Goal: Task Accomplishment & Management: Manage account settings

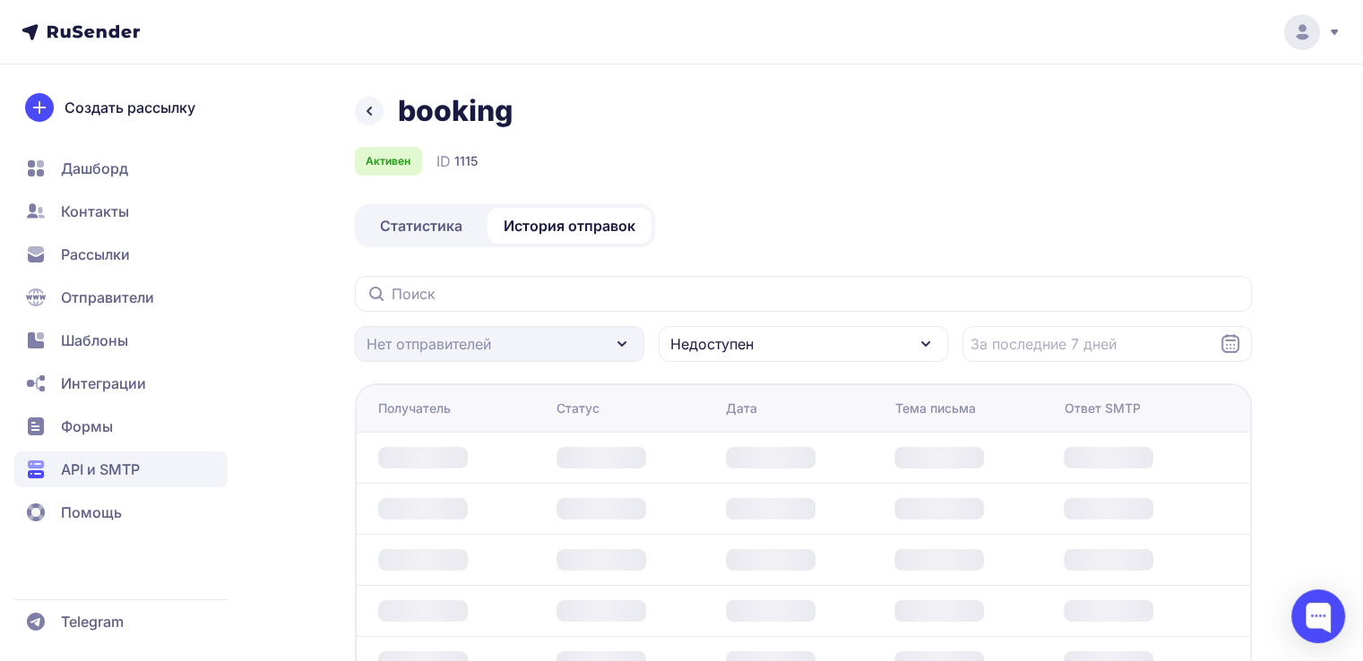
click at [324, 297] on div "booking Активен ID 1115 Статистика История отправок Нет отправителей Недоступен…" at bounding box center [682, 540] width 1291 height 894
click at [118, 454] on span "API и SMTP" at bounding box center [120, 470] width 213 height 36
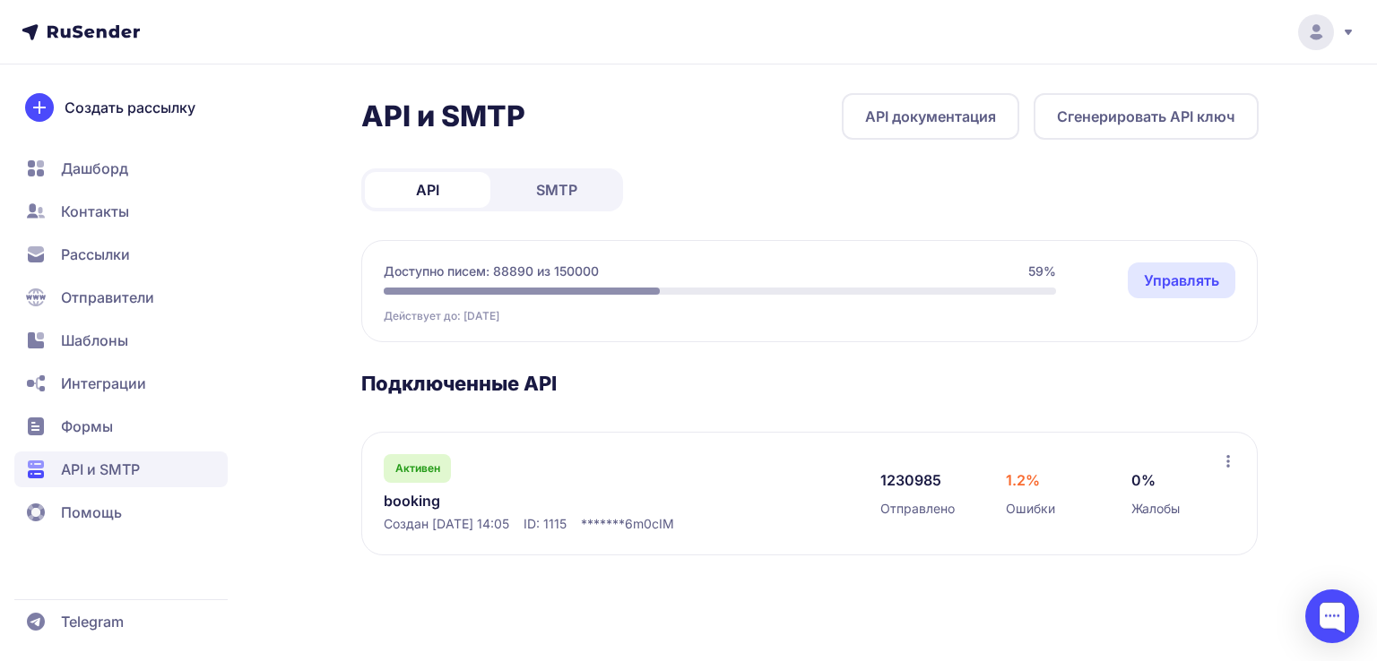
click at [417, 498] on link "booking" at bounding box center [567, 501] width 367 height 22
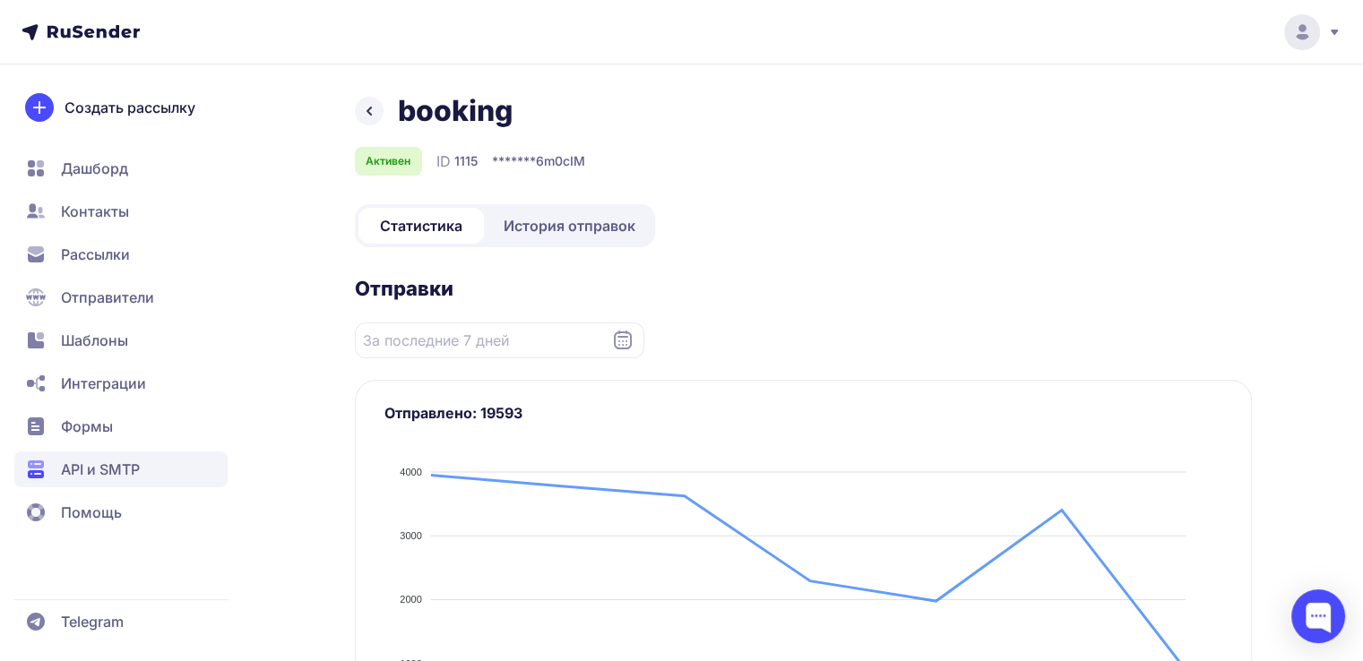
drag, startPoint x: 523, startPoint y: 213, endPoint x: 535, endPoint y: 234, distance: 23.7
click at [524, 216] on link "История отправок" at bounding box center [570, 226] width 164 height 36
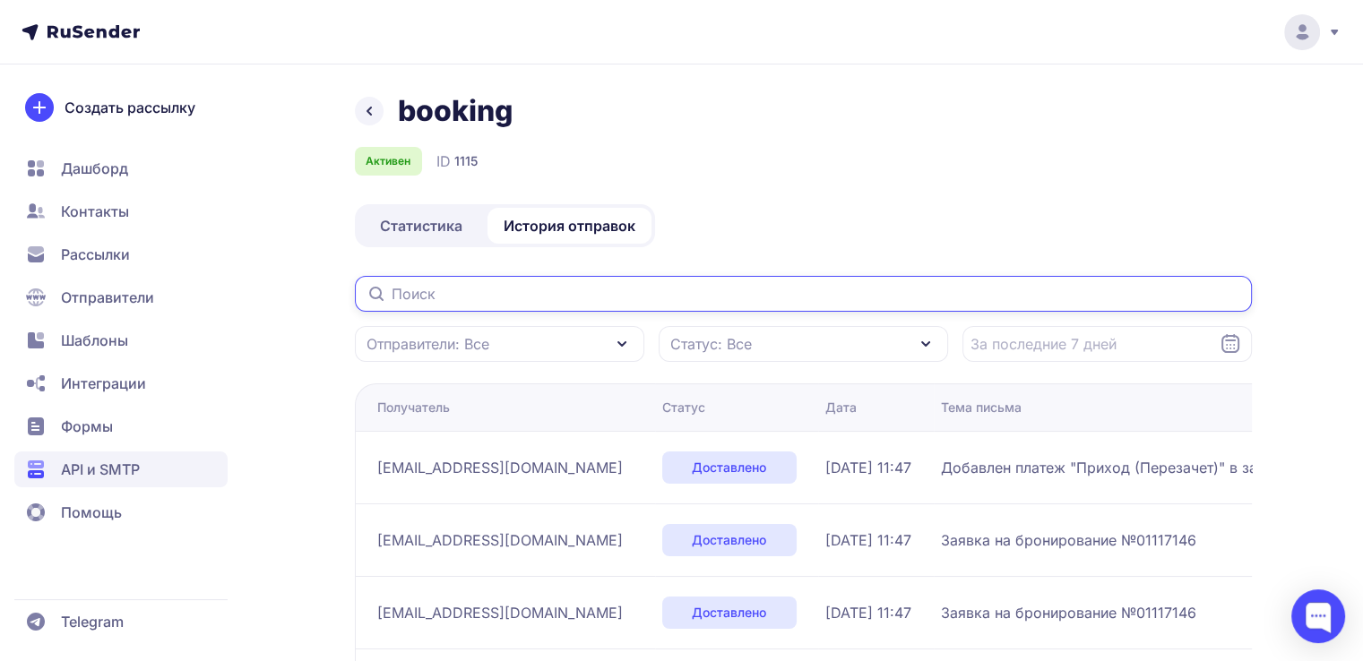
click at [538, 302] on input "text" at bounding box center [803, 294] width 897 height 36
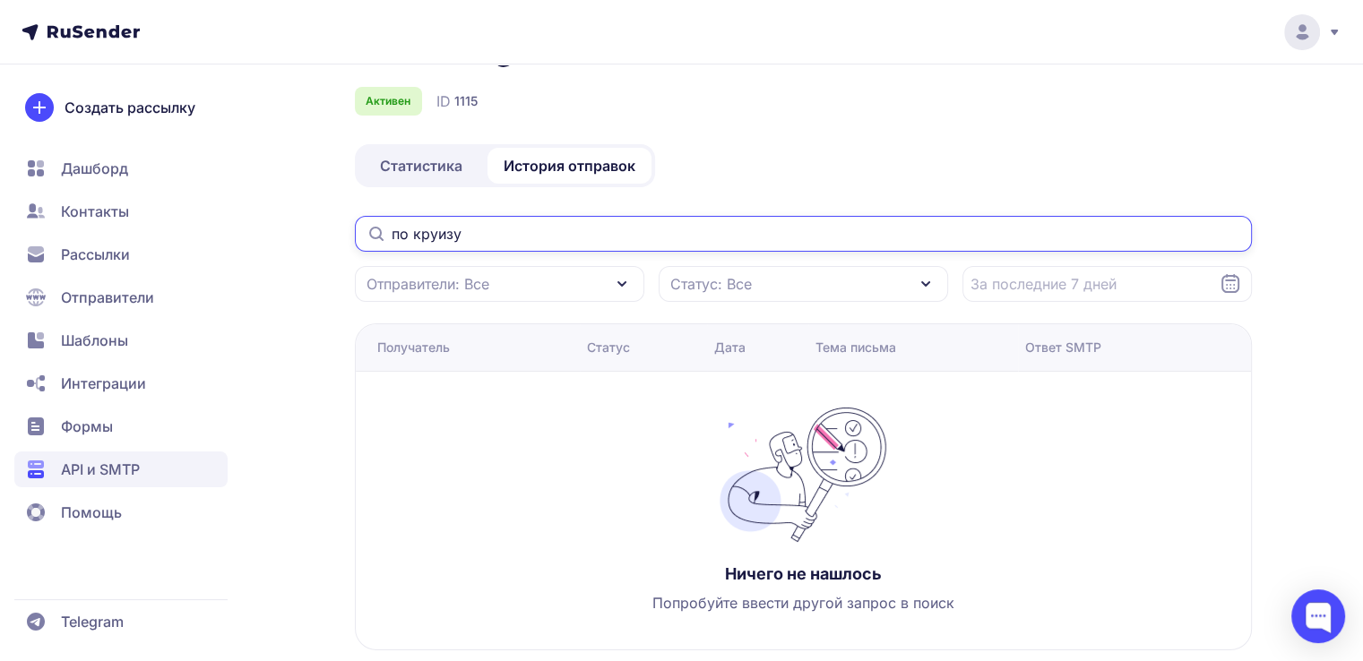
scroll to position [92, 0]
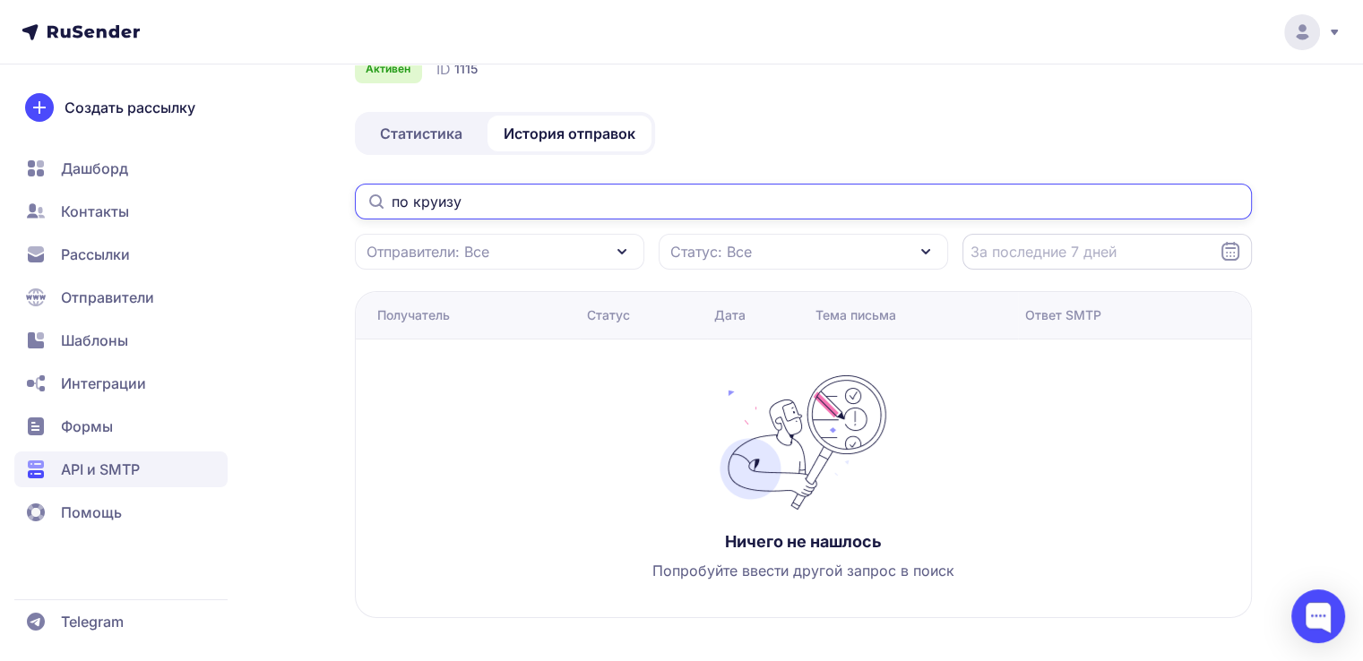
type input "по круизу"
click at [1035, 269] on input "Datepicker input" at bounding box center [1107, 252] width 289 height 36
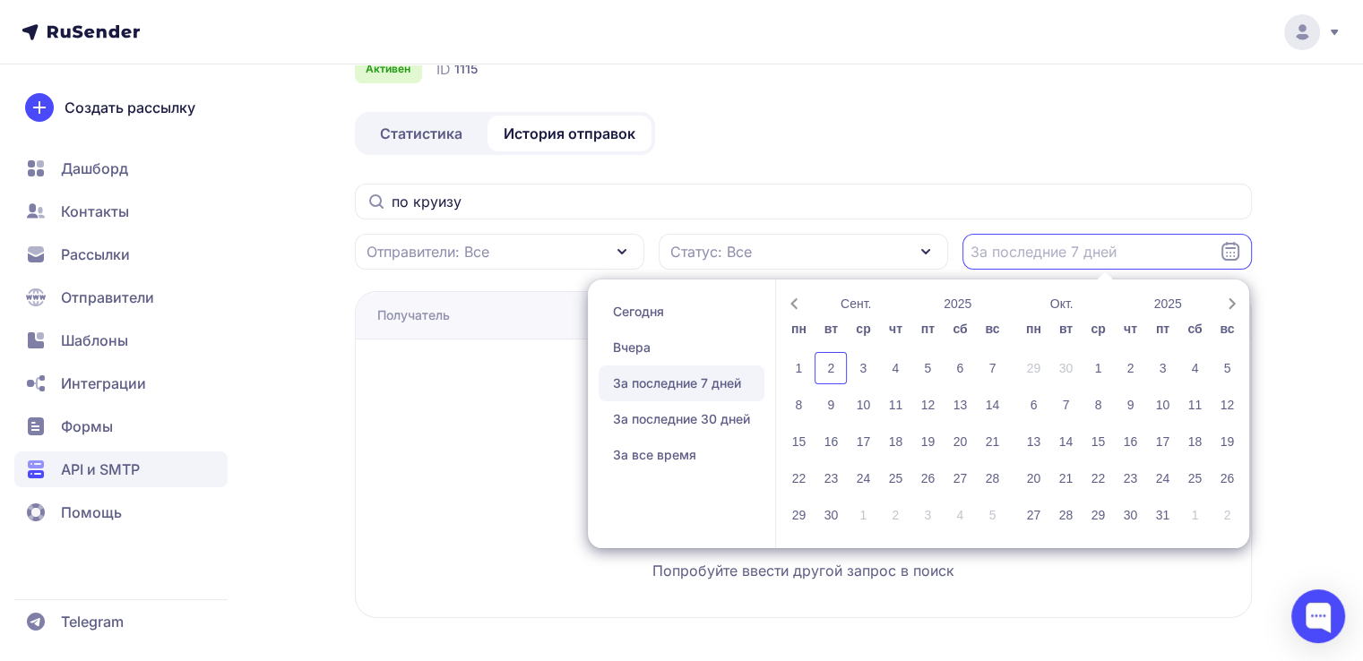
click at [641, 374] on span "За последние 7 дней" at bounding box center [682, 384] width 166 height 36
type input "[DATE] - [DATE]"
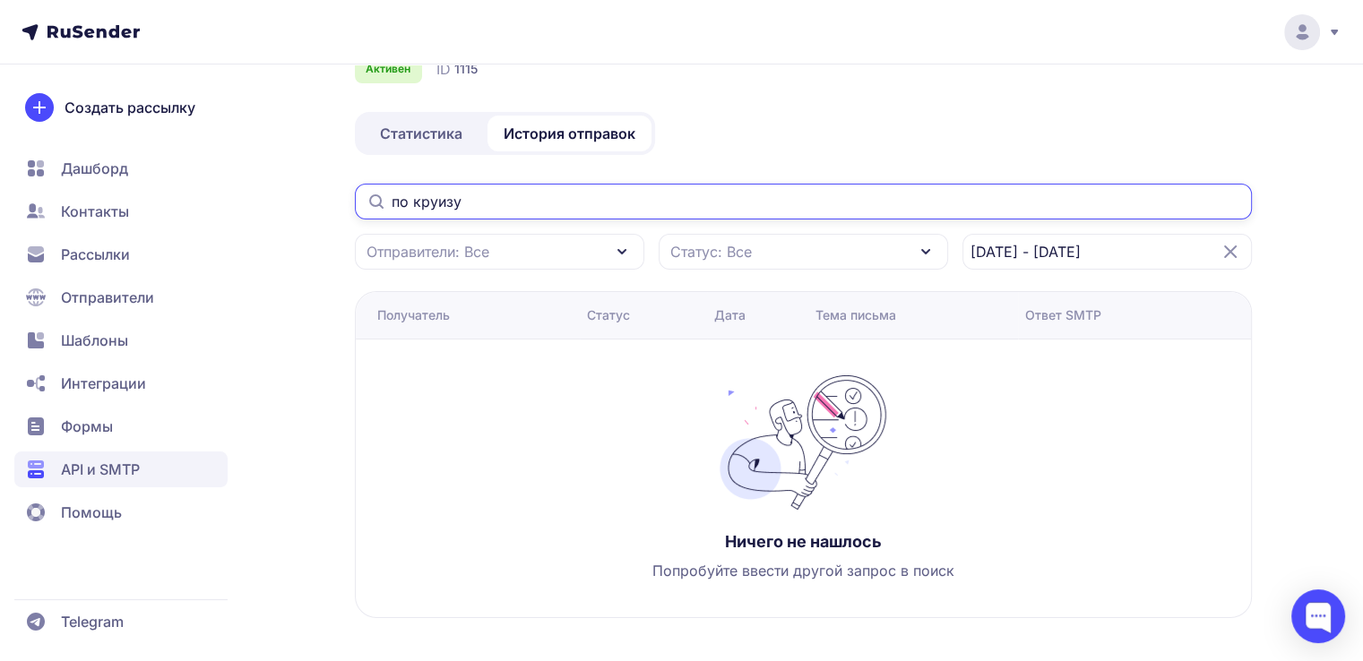
click at [523, 208] on input "по круизу" at bounding box center [803, 202] width 897 height 36
type input "по круиз"
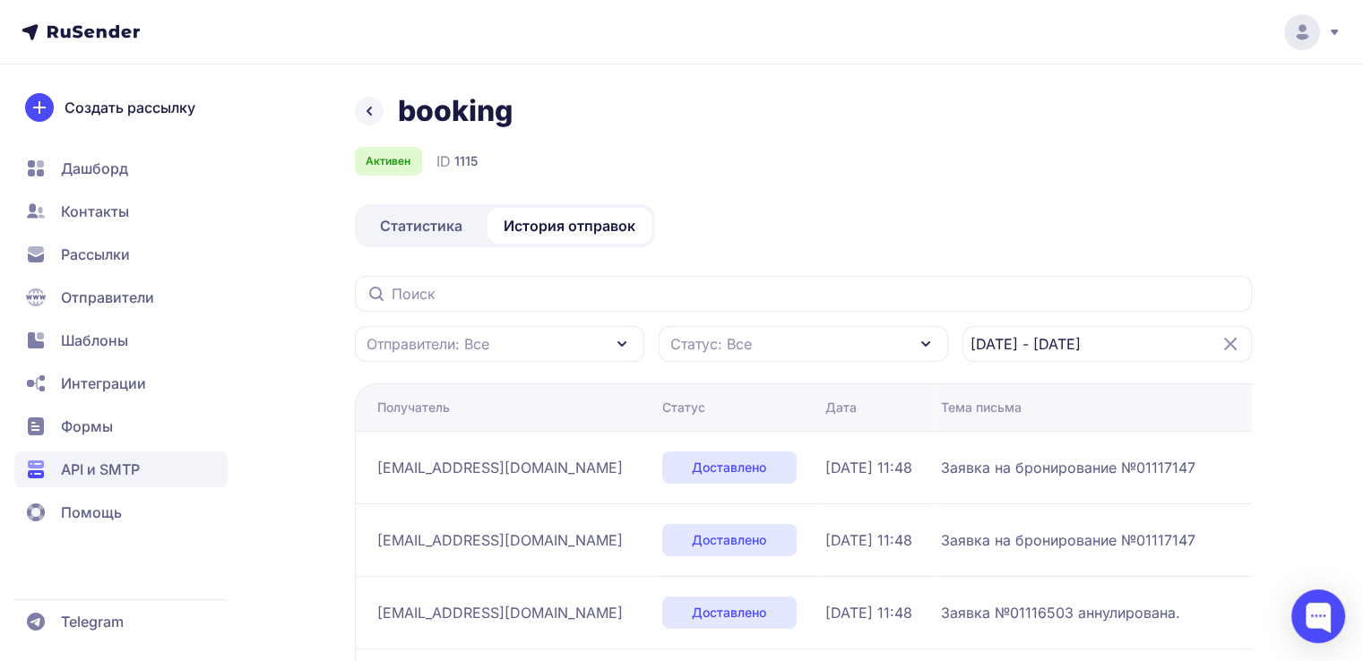
click at [710, 349] on span "Статус: Все" at bounding box center [711, 344] width 82 height 22
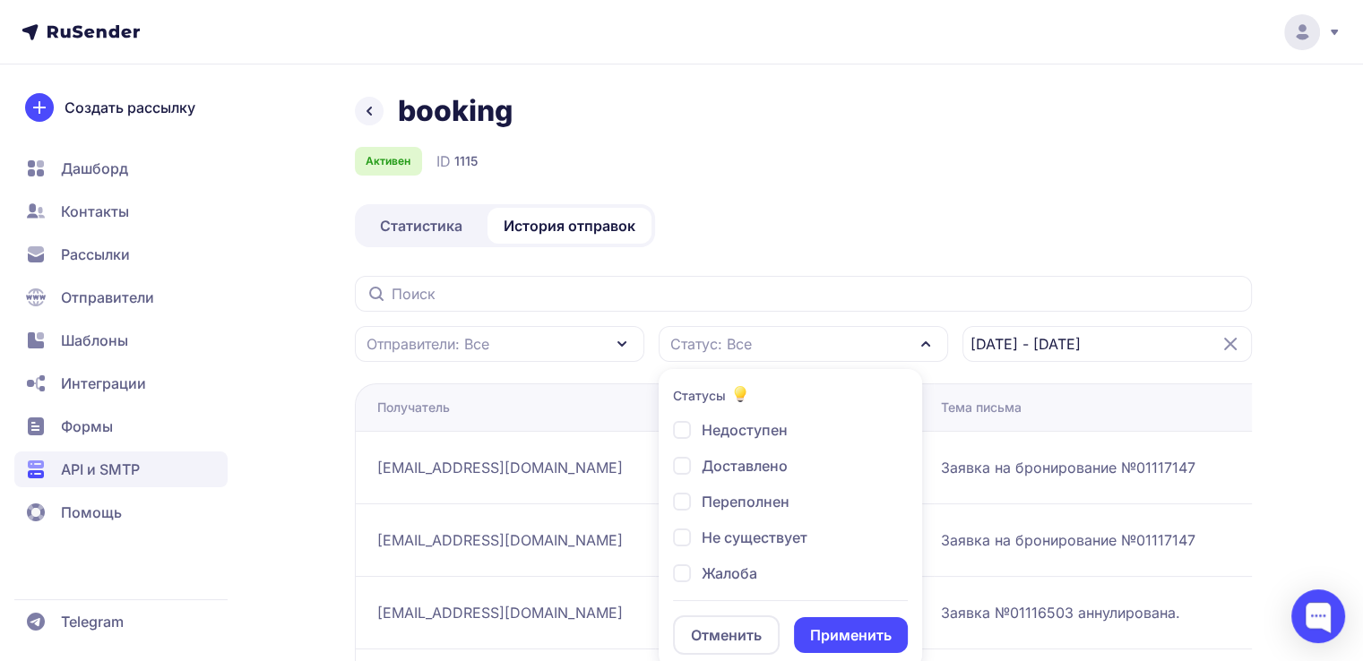
click at [739, 468] on span "Доставлено" at bounding box center [745, 466] width 86 height 22
checkbox input "true"
click at [834, 623] on button "Применить" at bounding box center [851, 636] width 114 height 36
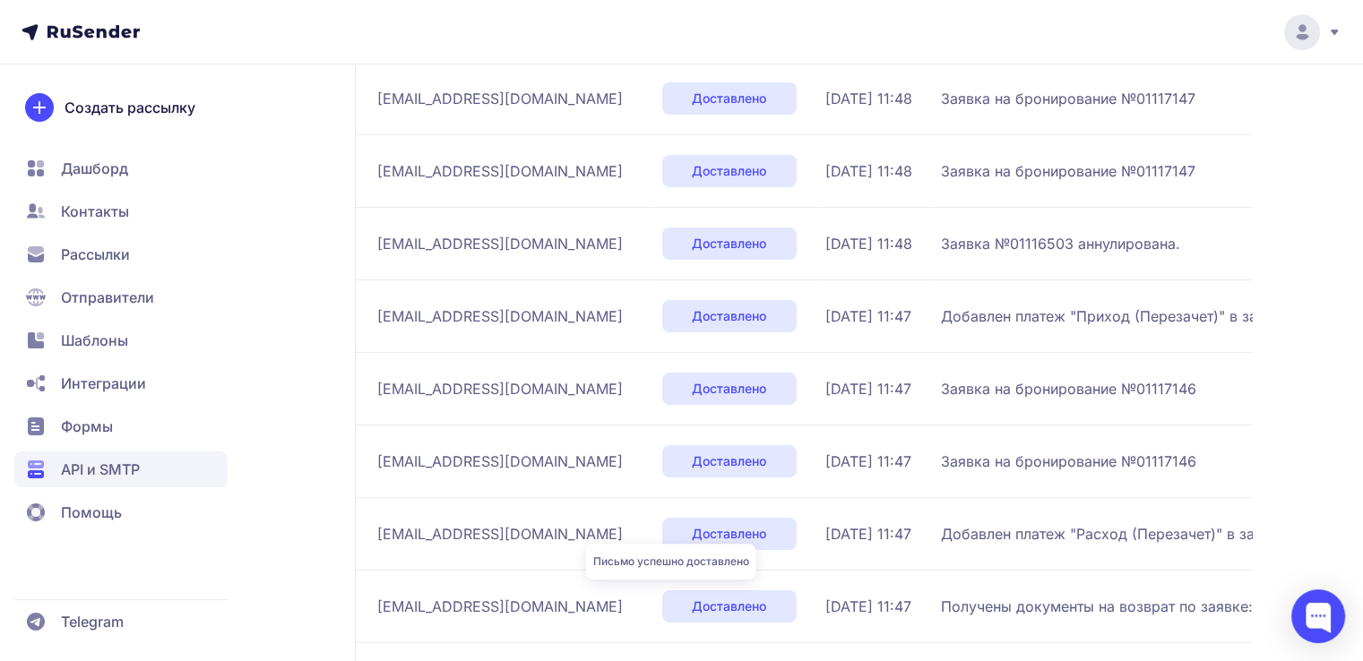
scroll to position [603, 0]
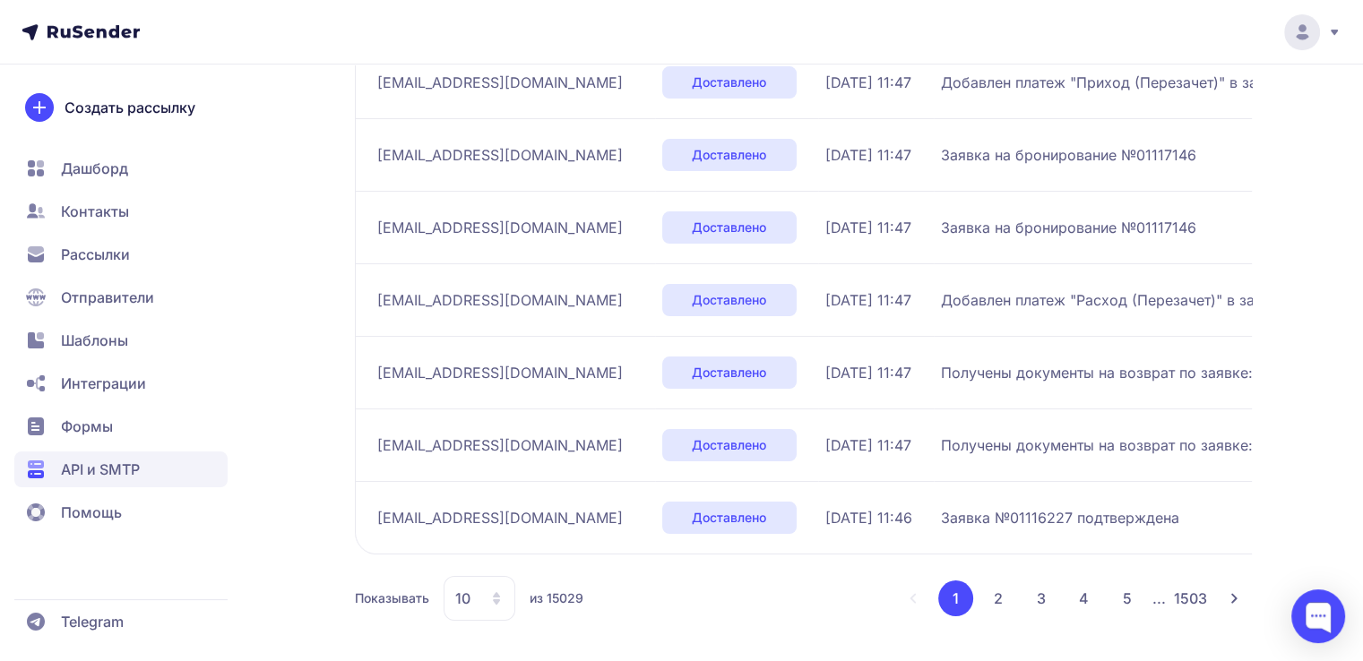
click at [481, 586] on div "10" at bounding box center [480, 598] width 72 height 45
click at [481, 554] on span "100" at bounding box center [552, 541] width 194 height 36
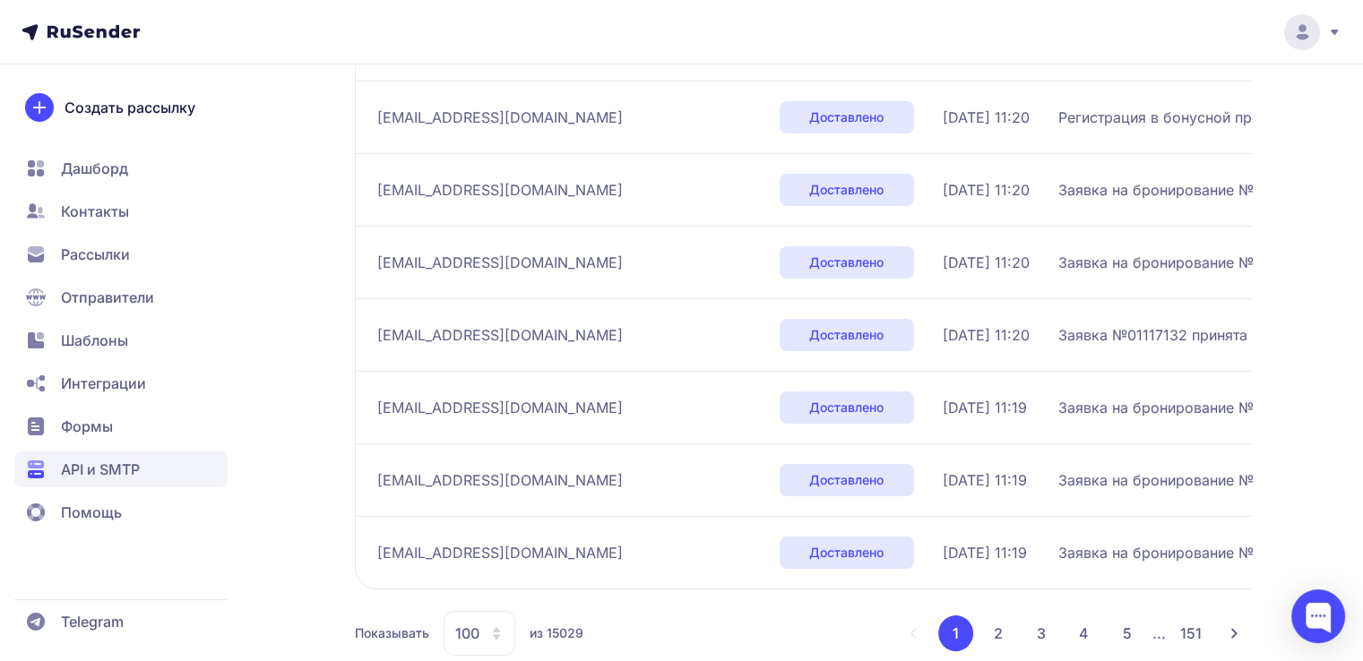
scroll to position [7121, 0]
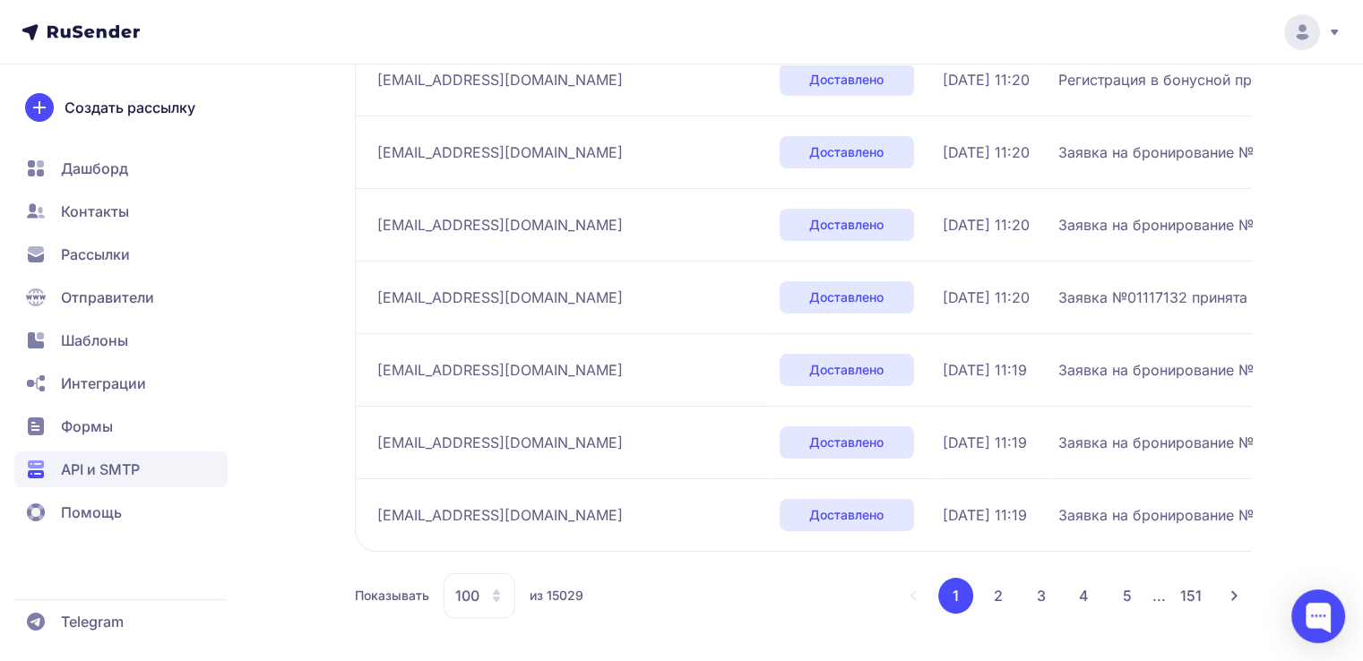
click at [109, 464] on span "API и SMTP" at bounding box center [100, 470] width 79 height 22
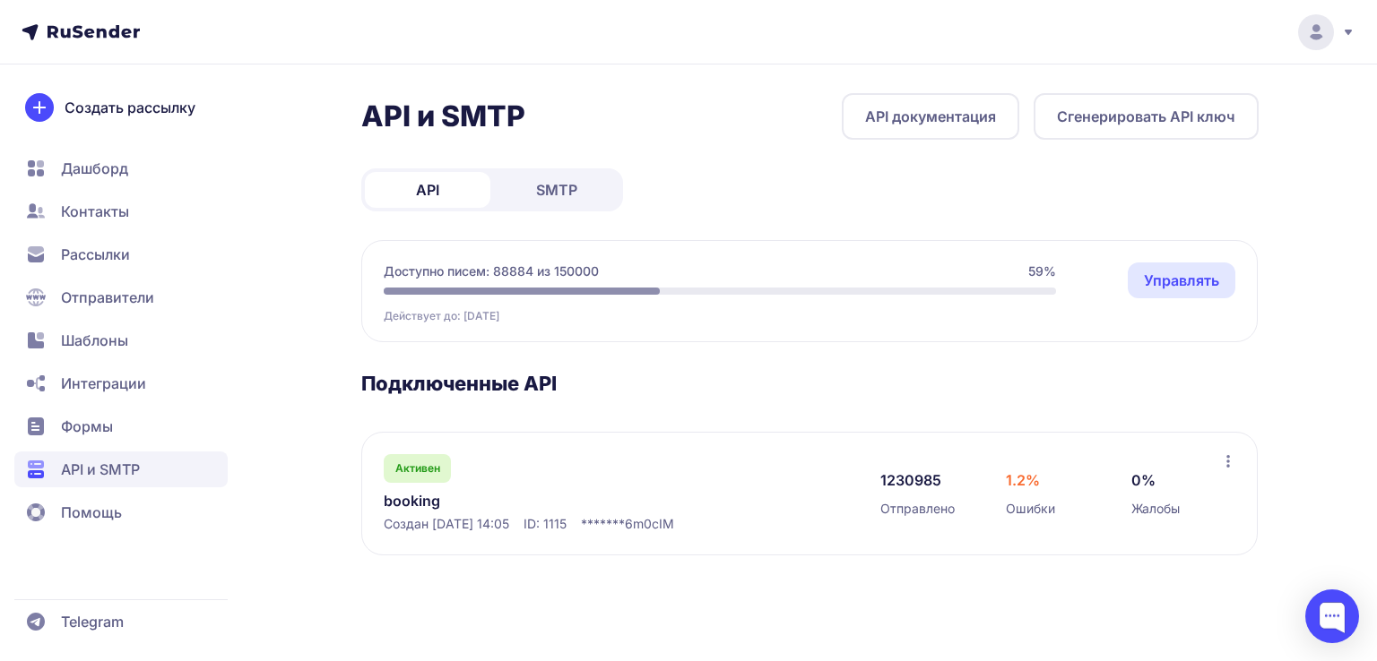
click at [1199, 268] on link "Управлять" at bounding box center [1182, 281] width 108 height 36
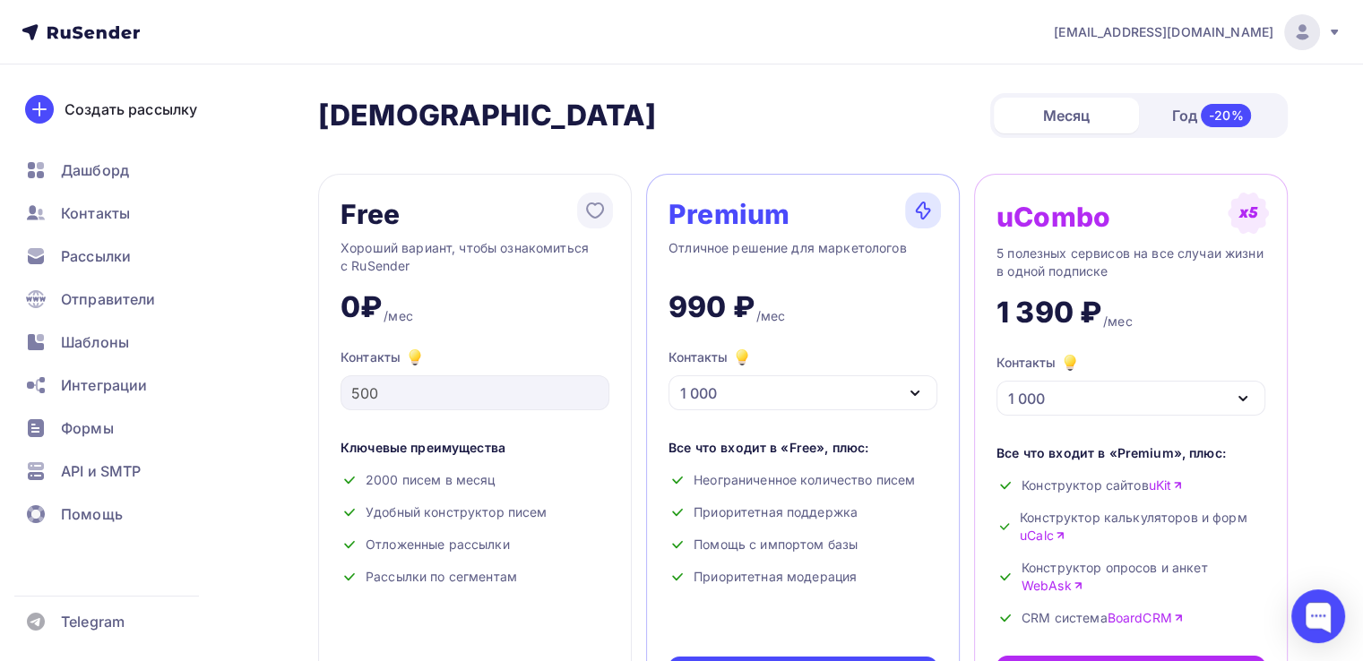
click at [1262, 29] on span "m.turenkov@flotconsult.ru" at bounding box center [1164, 32] width 220 height 18
click at [1088, 116] on span "Тарифы" at bounding box center [1155, 115] width 164 height 22
click at [1304, 44] on div at bounding box center [1302, 32] width 36 height 36
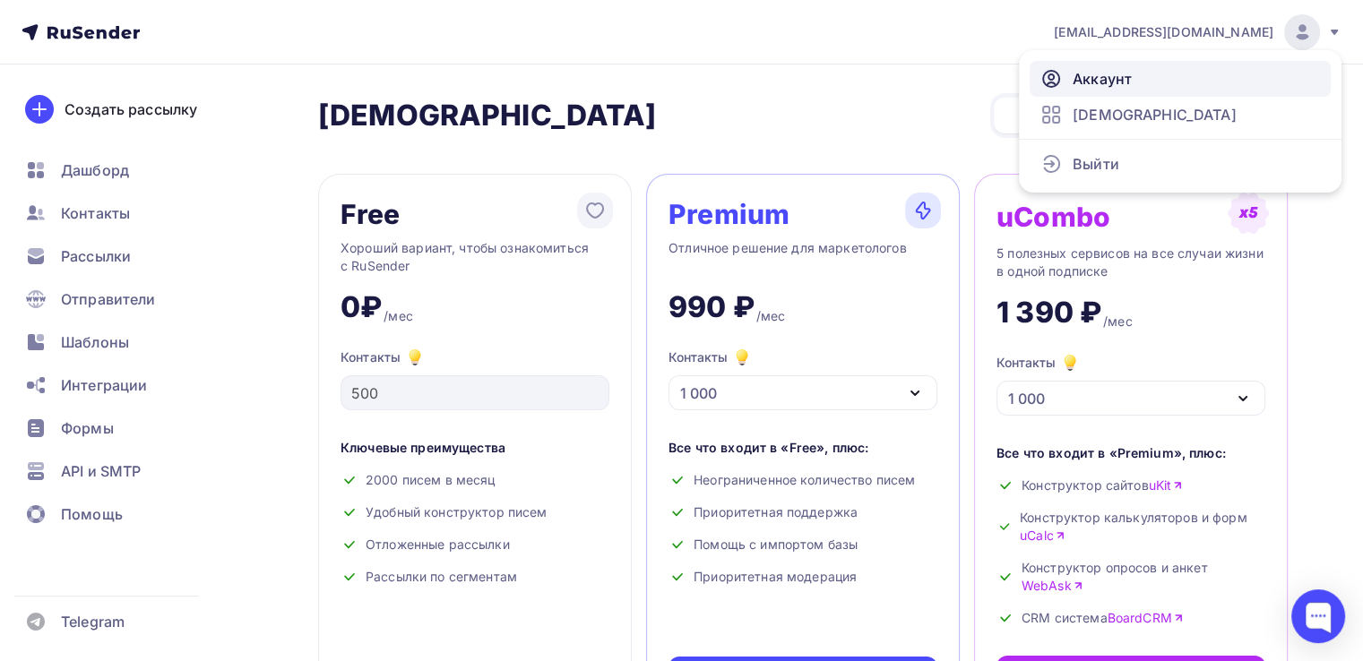
click at [1151, 82] on link "Аккаунт" at bounding box center [1180, 79] width 301 height 36
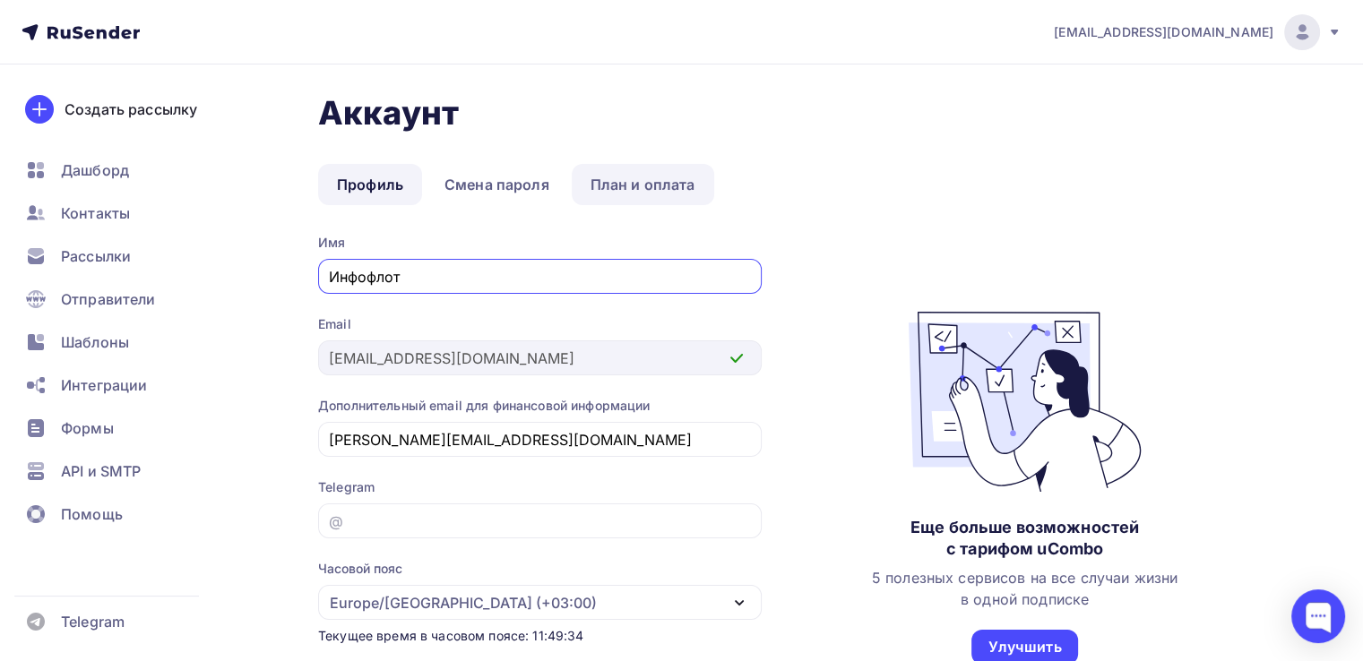
click at [606, 187] on link "План и оплата" at bounding box center [643, 184] width 143 height 41
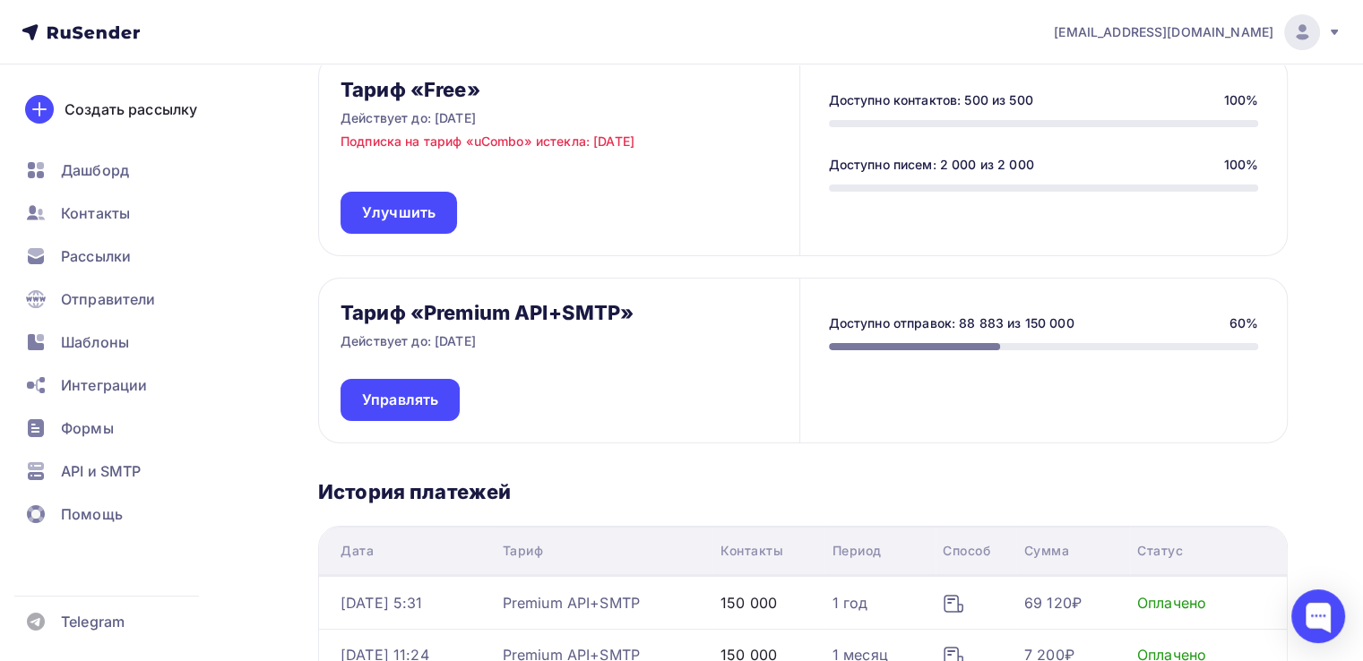
scroll to position [269, 0]
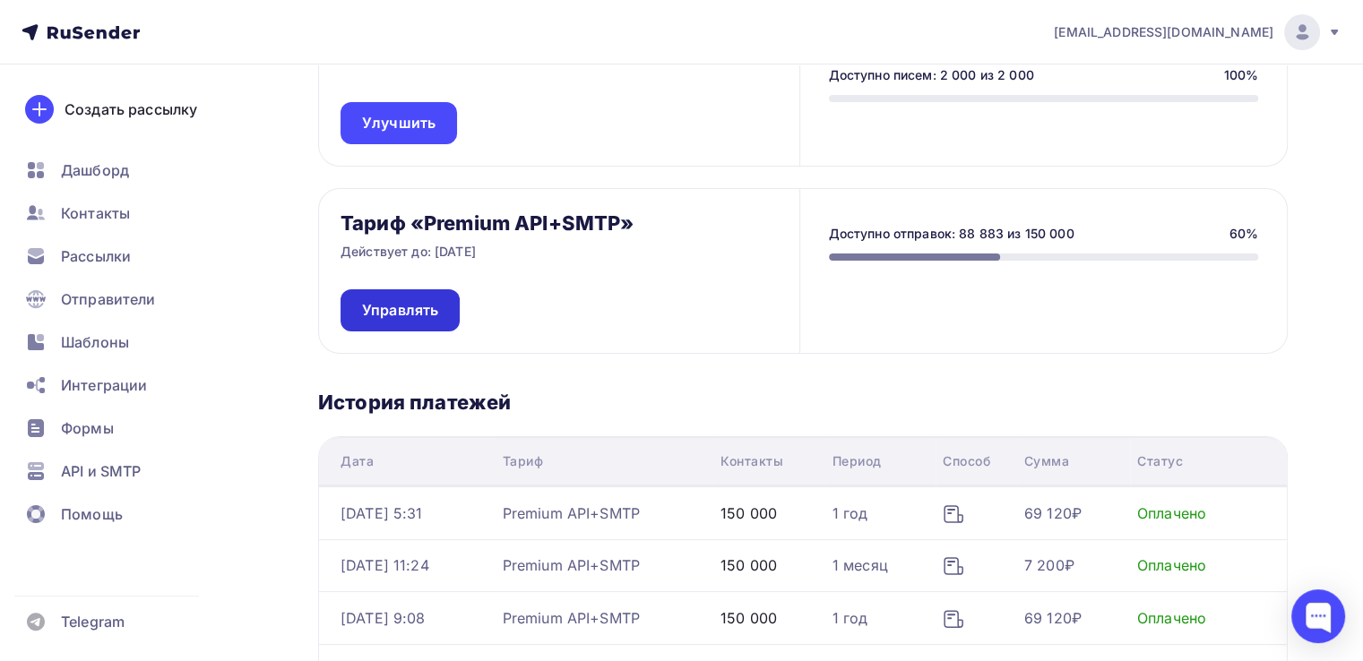
click at [441, 314] on link "Управлять" at bounding box center [400, 310] width 119 height 42
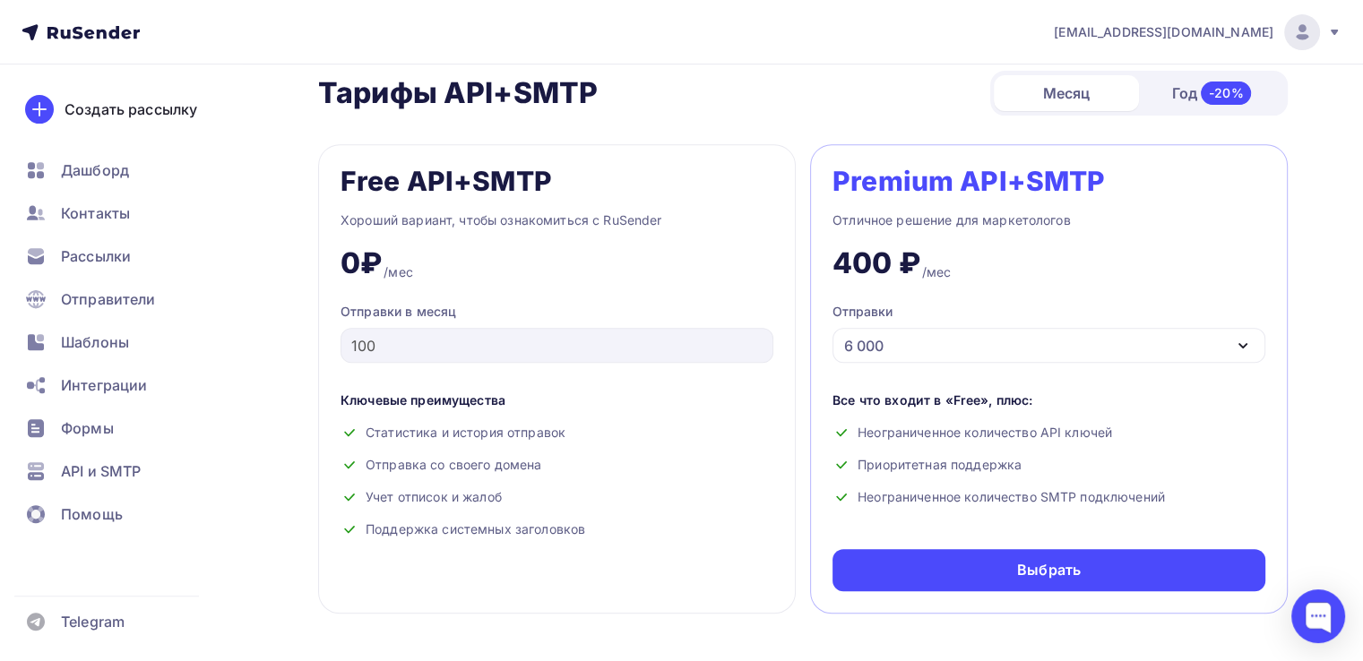
click at [857, 335] on div "6 000" at bounding box center [863, 346] width 39 height 22
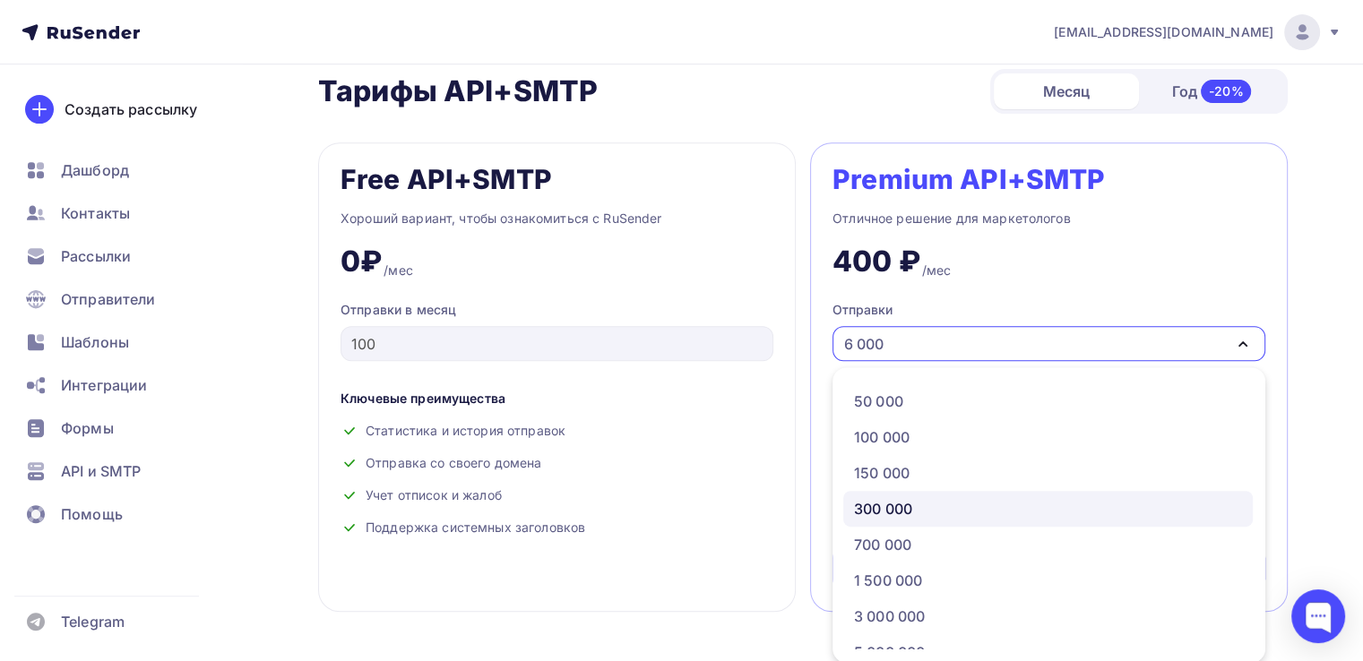
scroll to position [90, 0]
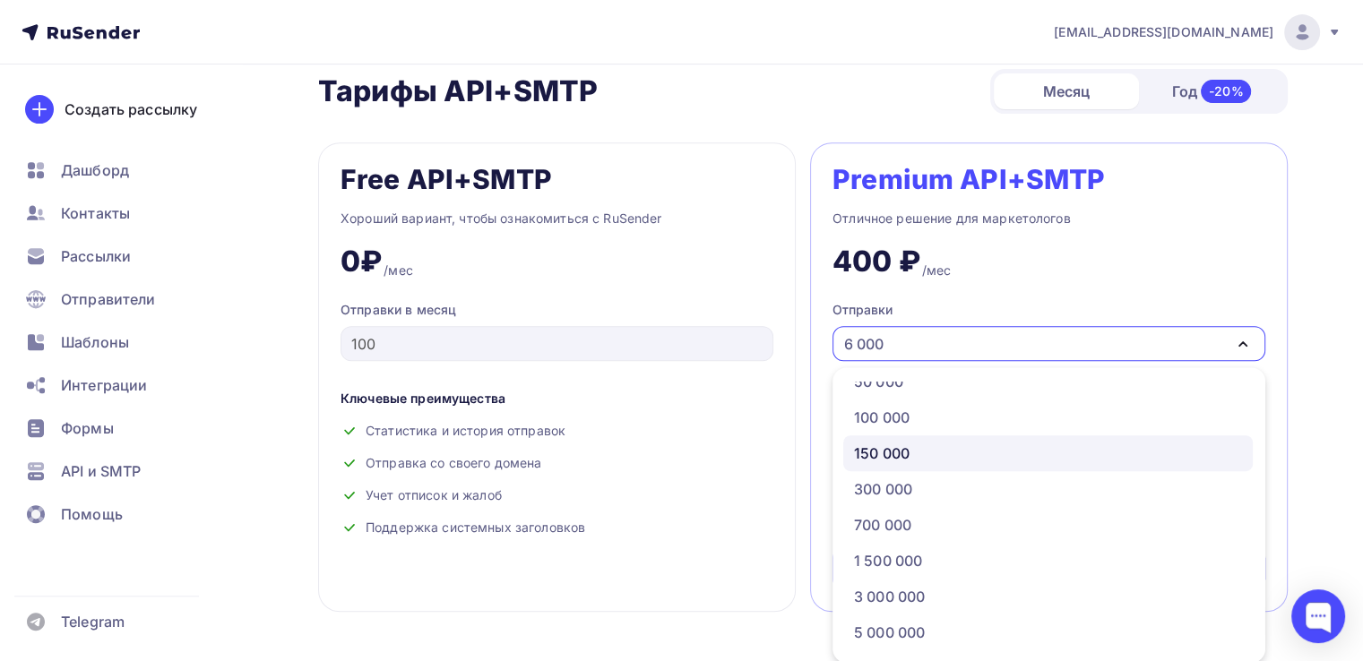
click at [882, 453] on div "150 000" at bounding box center [882, 454] width 56 height 22
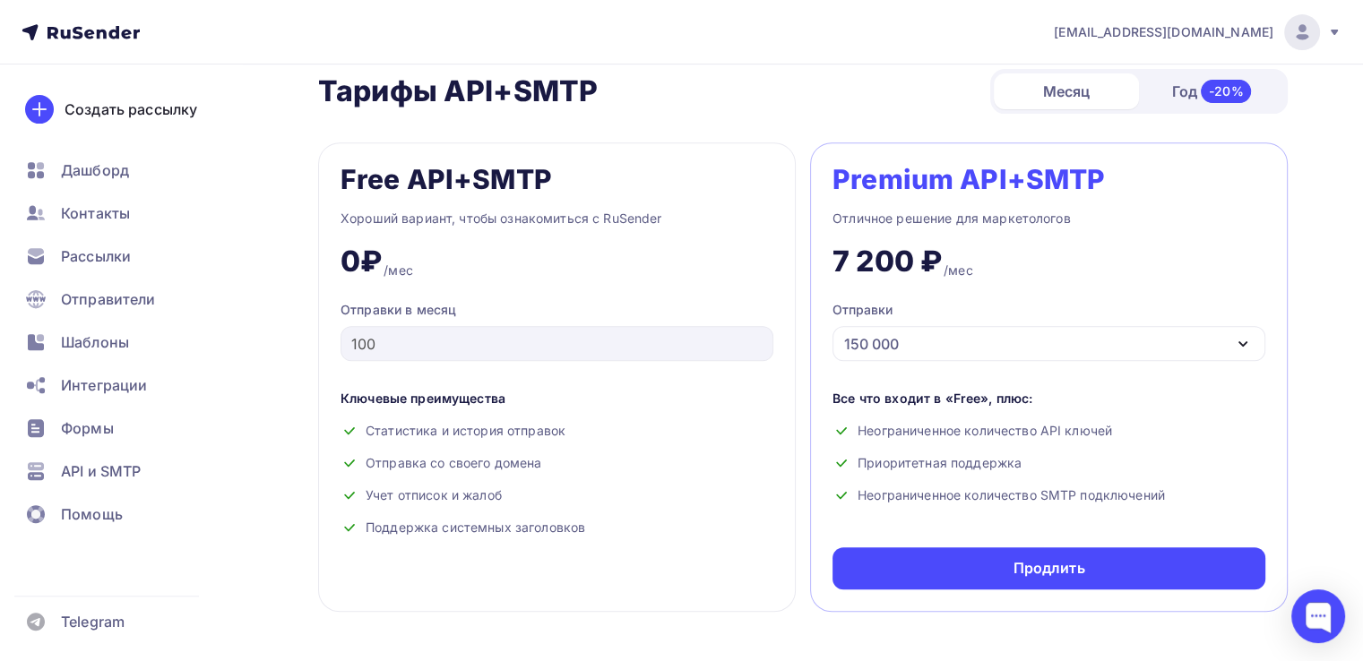
click at [907, 360] on div "Premium API+SMTP Отличное решение для маркетологов 7 200 ₽ /мес Отправки 150 00…" at bounding box center [1049, 378] width 478 height 470
click at [894, 345] on div "150 000" at bounding box center [871, 344] width 55 height 22
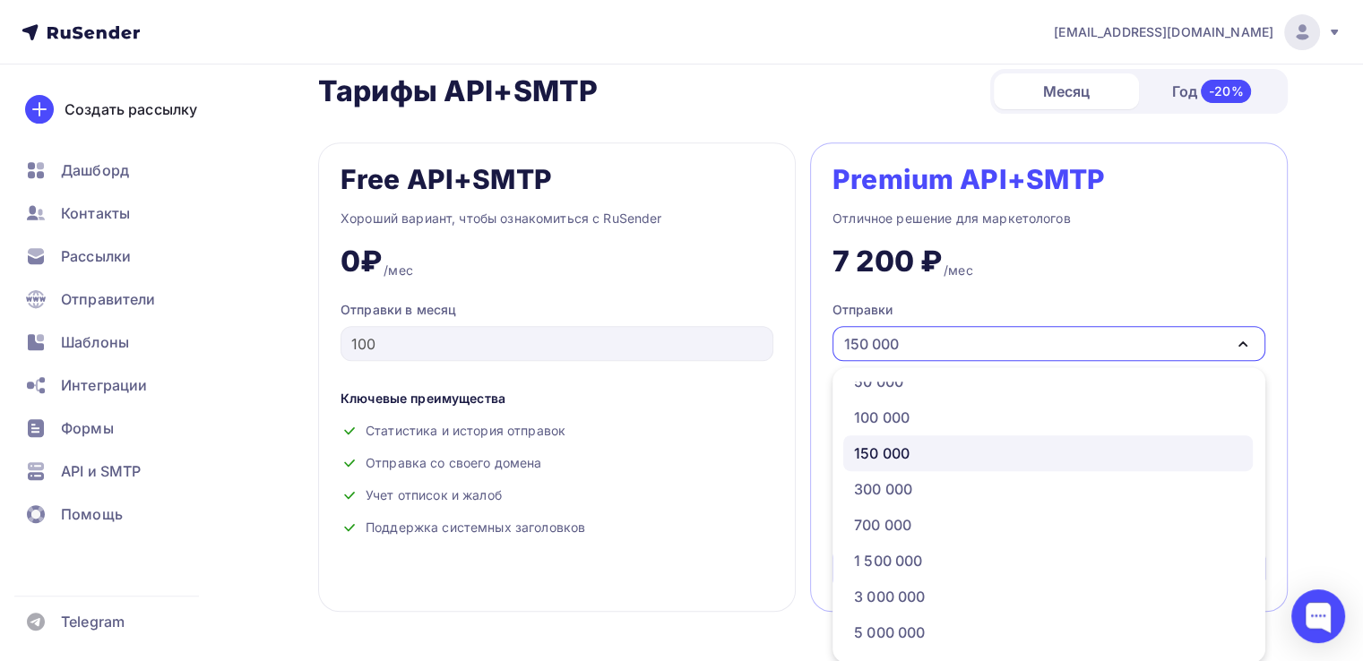
click at [894, 345] on div "150 000" at bounding box center [871, 344] width 55 height 22
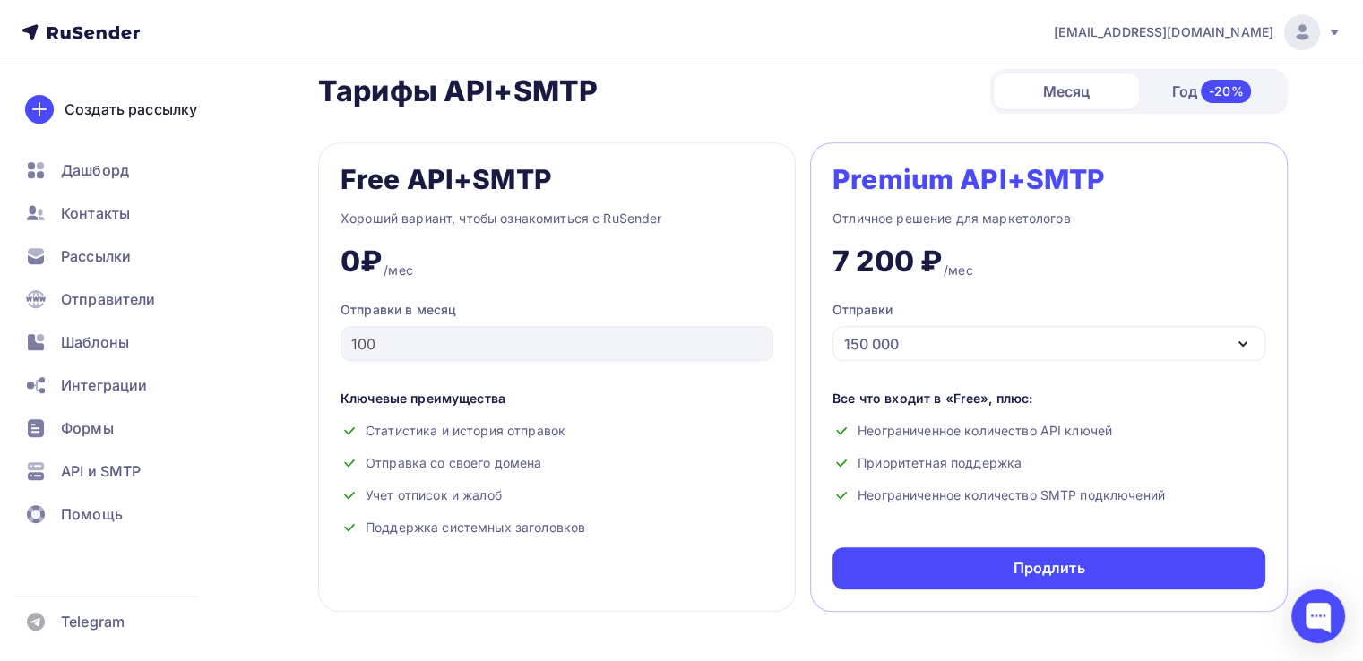
click at [1206, 91] on div "-20%" at bounding box center [1226, 91] width 51 height 23
click at [991, 350] on div "150 000" at bounding box center [1049, 343] width 433 height 35
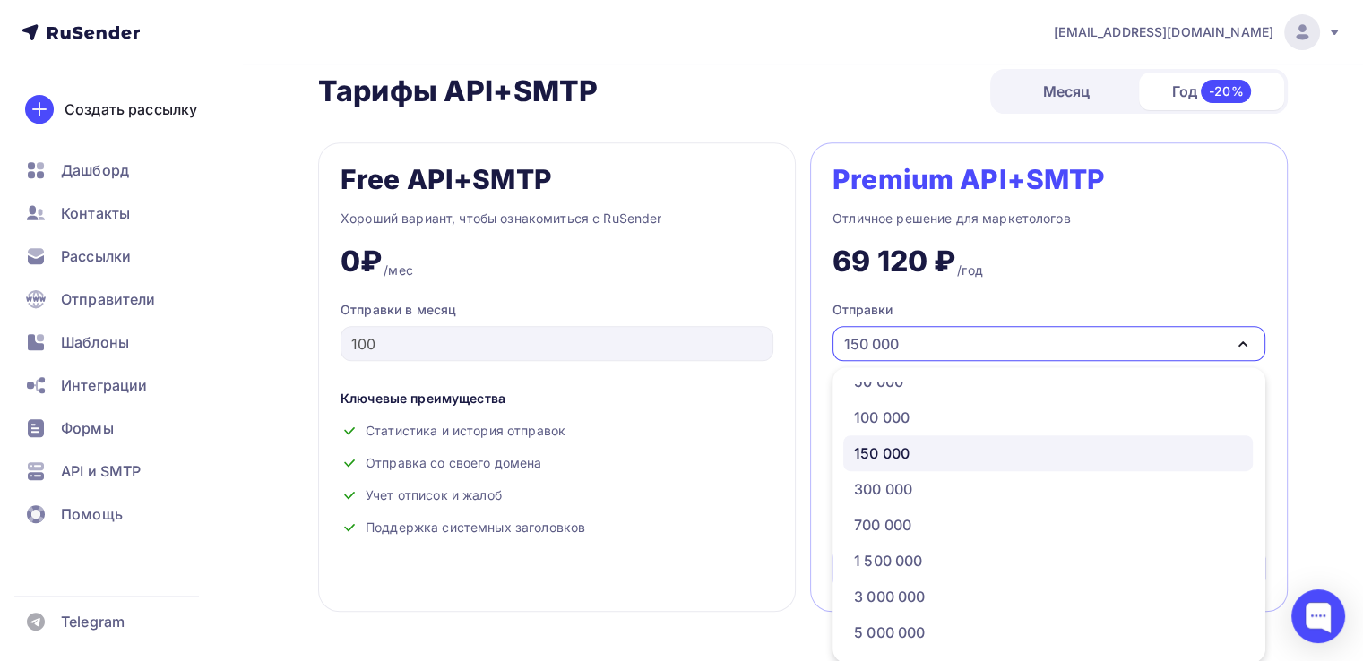
click at [988, 349] on div "150 000" at bounding box center [1049, 343] width 433 height 35
